Goal: Task Accomplishment & Management: Manage account settings

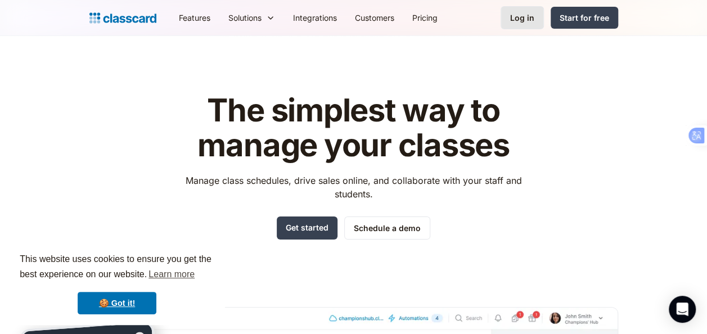
click at [515, 19] on div "Log in" at bounding box center [522, 18] width 24 height 12
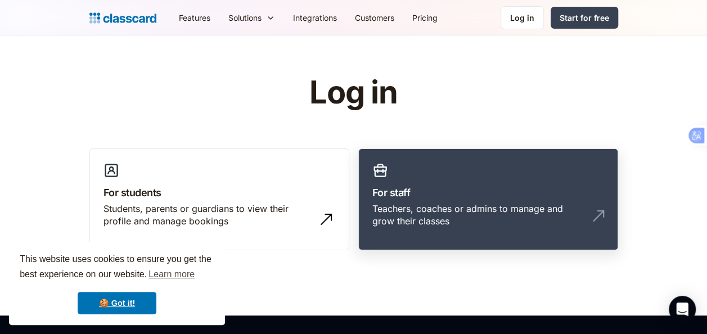
click at [436, 200] on link "For staff Teachers, coaches or admins to manage and grow their classes" at bounding box center [488, 200] width 260 height 102
